Goal: Use online tool/utility

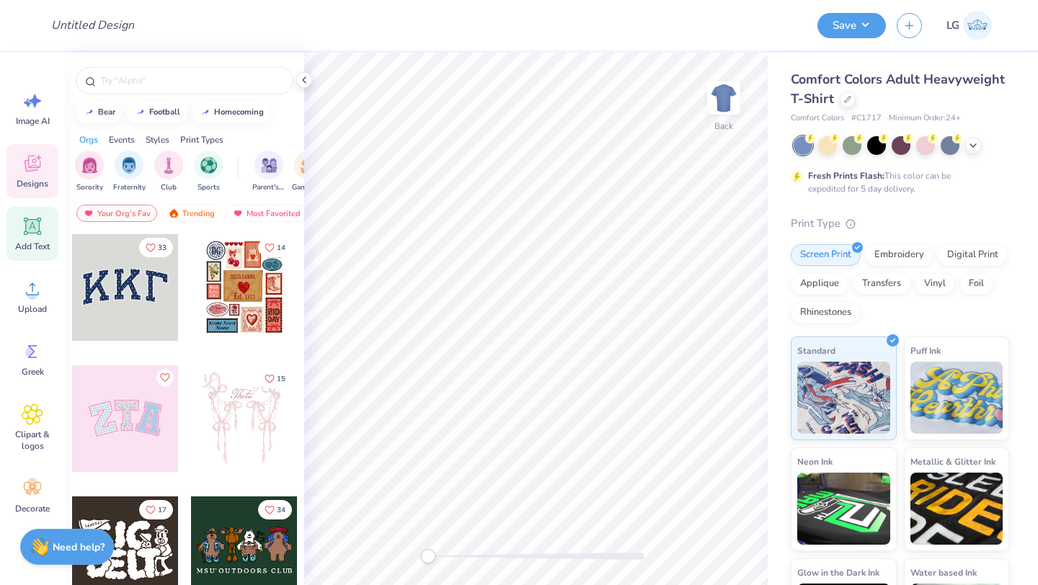
click at [31, 236] on icon at bounding box center [33, 227] width 22 height 22
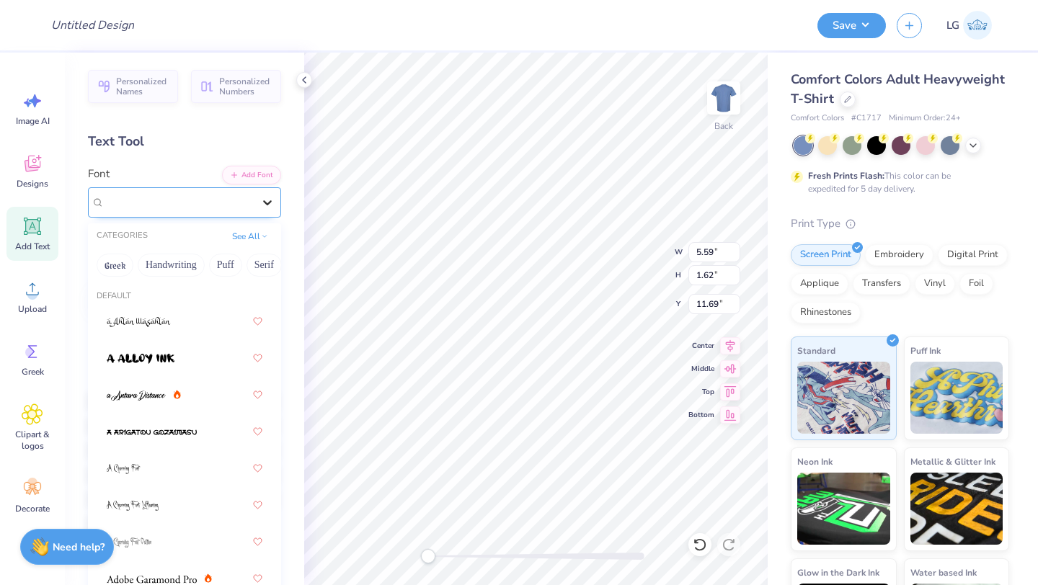
click at [255, 199] on div at bounding box center [268, 203] width 26 height 26
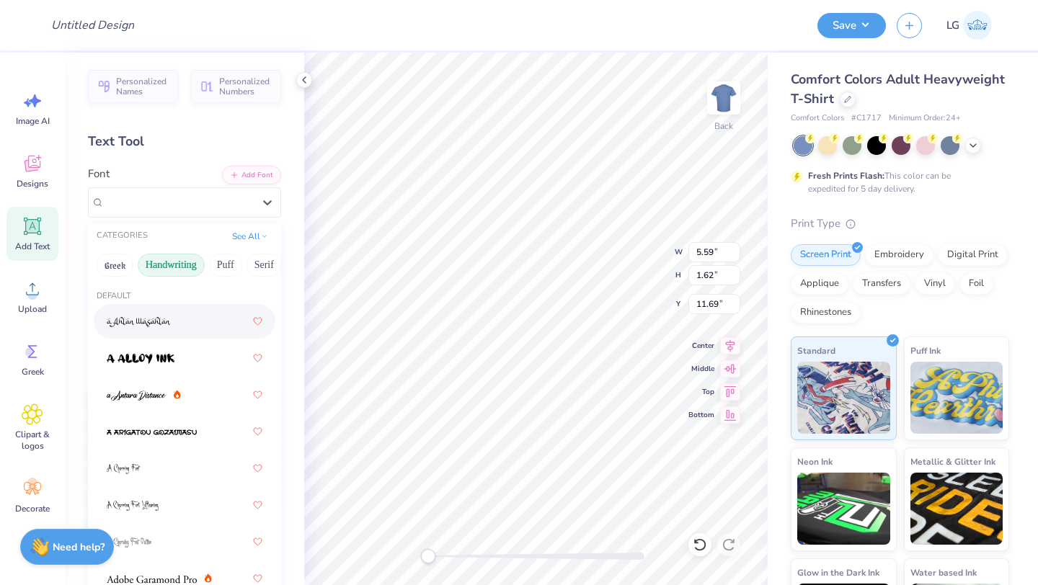
click at [172, 267] on button "Handwriting" at bounding box center [171, 265] width 67 height 23
click at [265, 265] on button "Serif" at bounding box center [264, 265] width 35 height 23
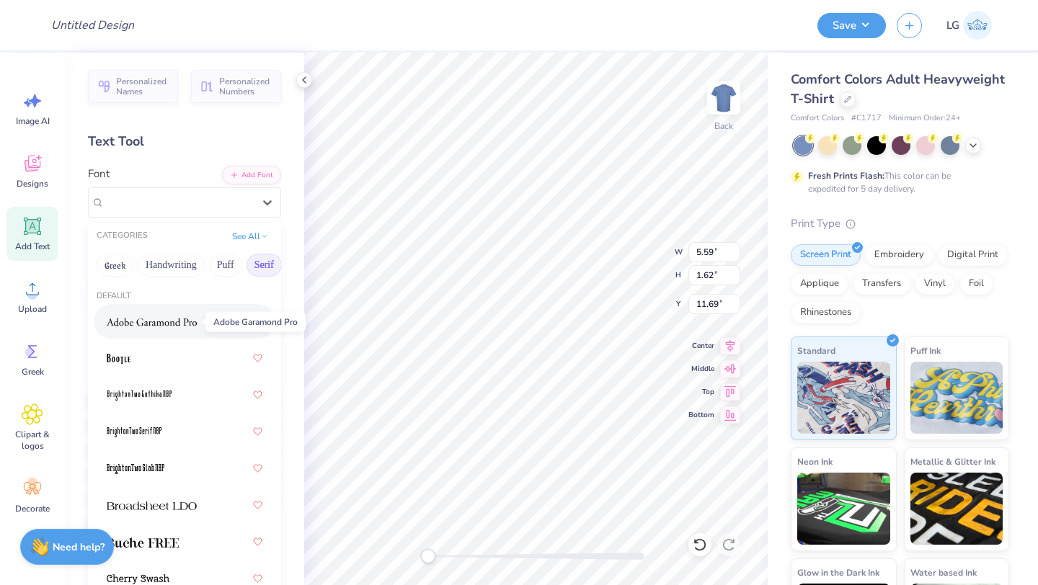
click at [161, 324] on img at bounding box center [152, 322] width 90 height 10
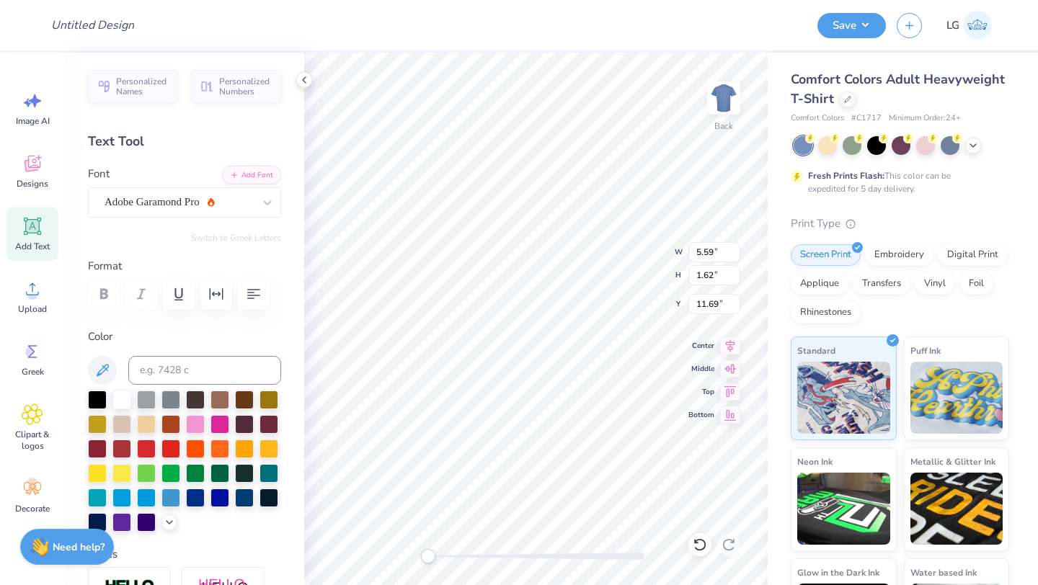
type textarea "T"
type textarea "ge"
